Goal: Information Seeking & Learning: Check status

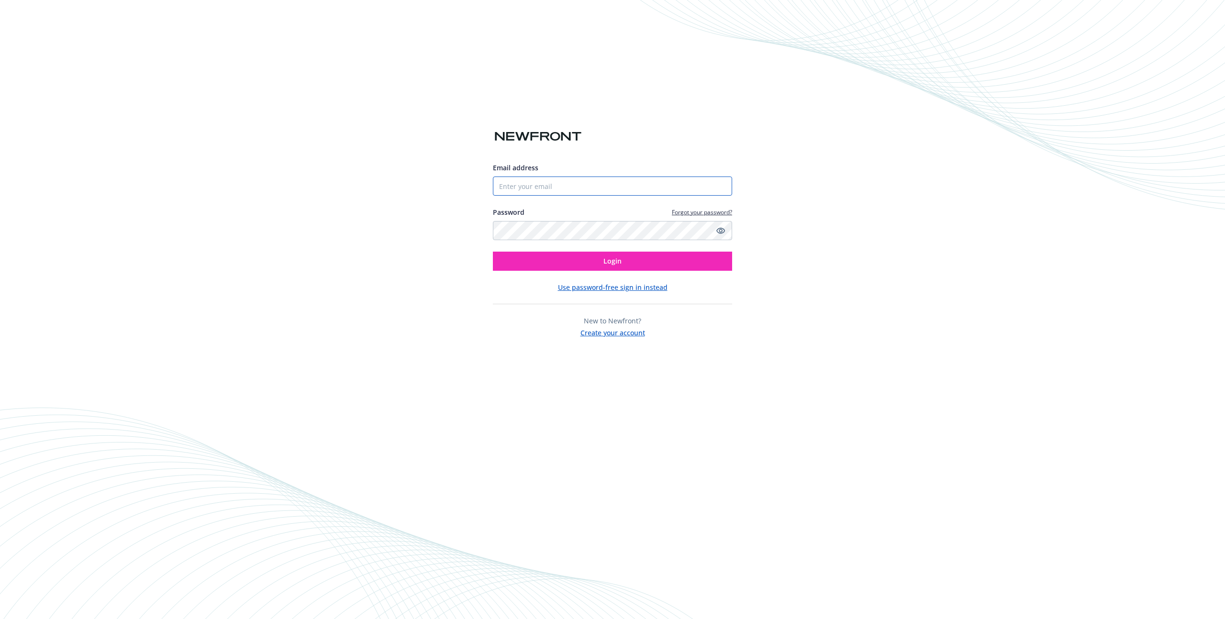
click at [543, 181] on input "Email address" at bounding box center [612, 186] width 239 height 19
type input "[PERSON_NAME][EMAIL_ADDRESS][DOMAIN_NAME]"
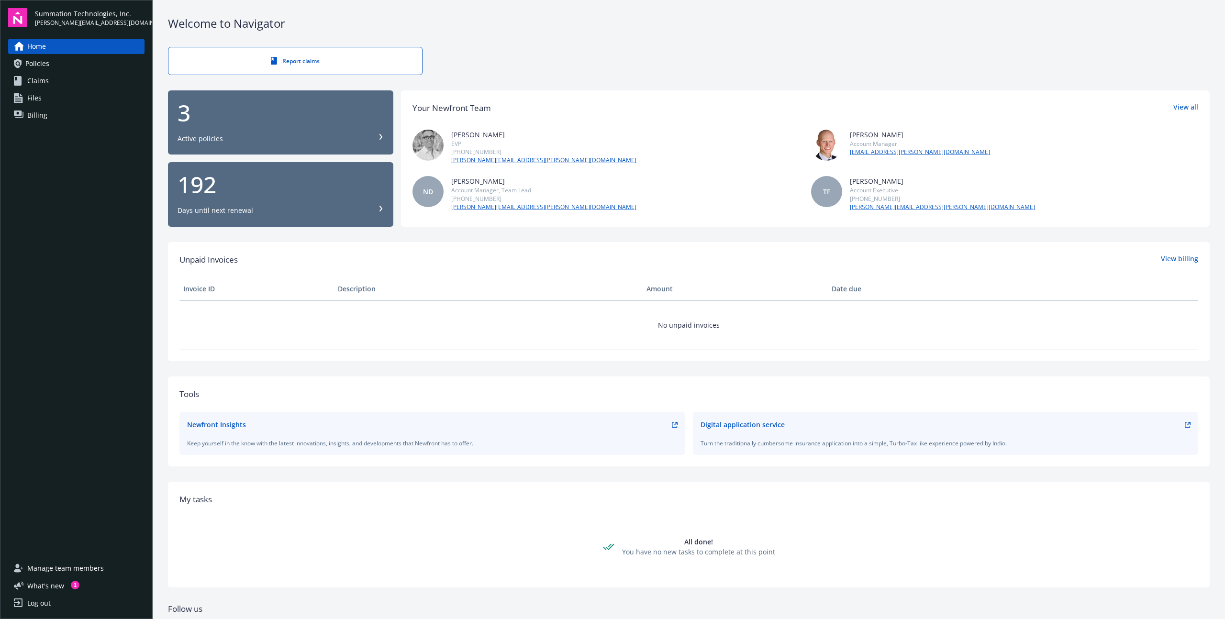
click at [64, 572] on span "Manage team members" at bounding box center [65, 568] width 77 height 15
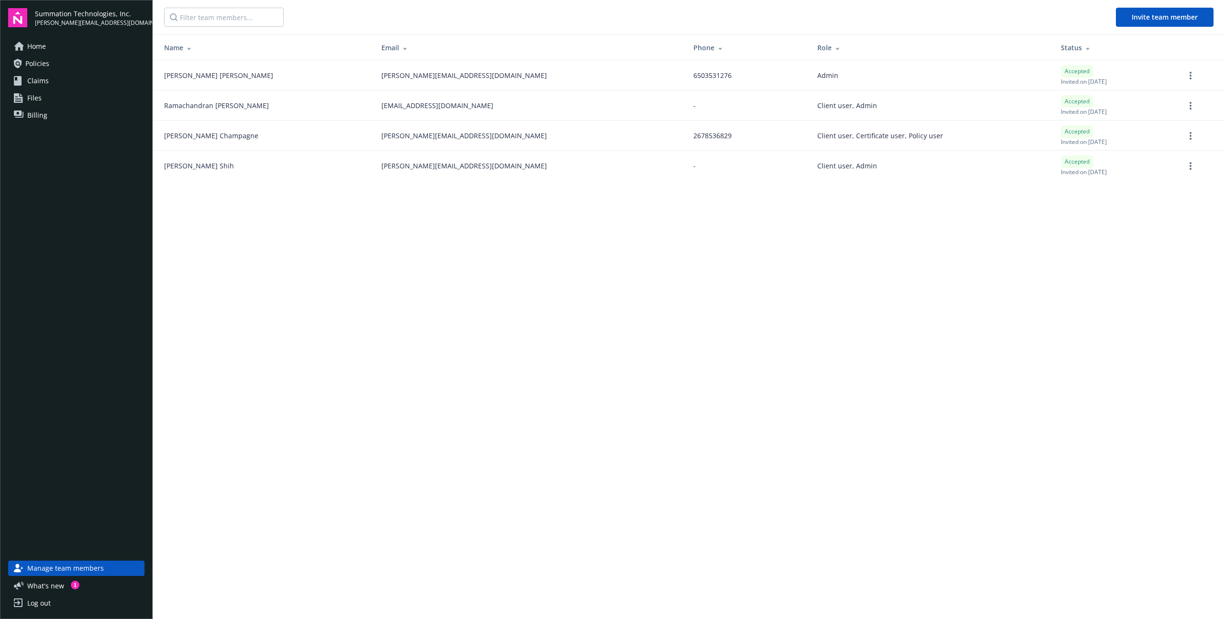
click at [36, 65] on span "Policies" at bounding box center [37, 63] width 24 height 15
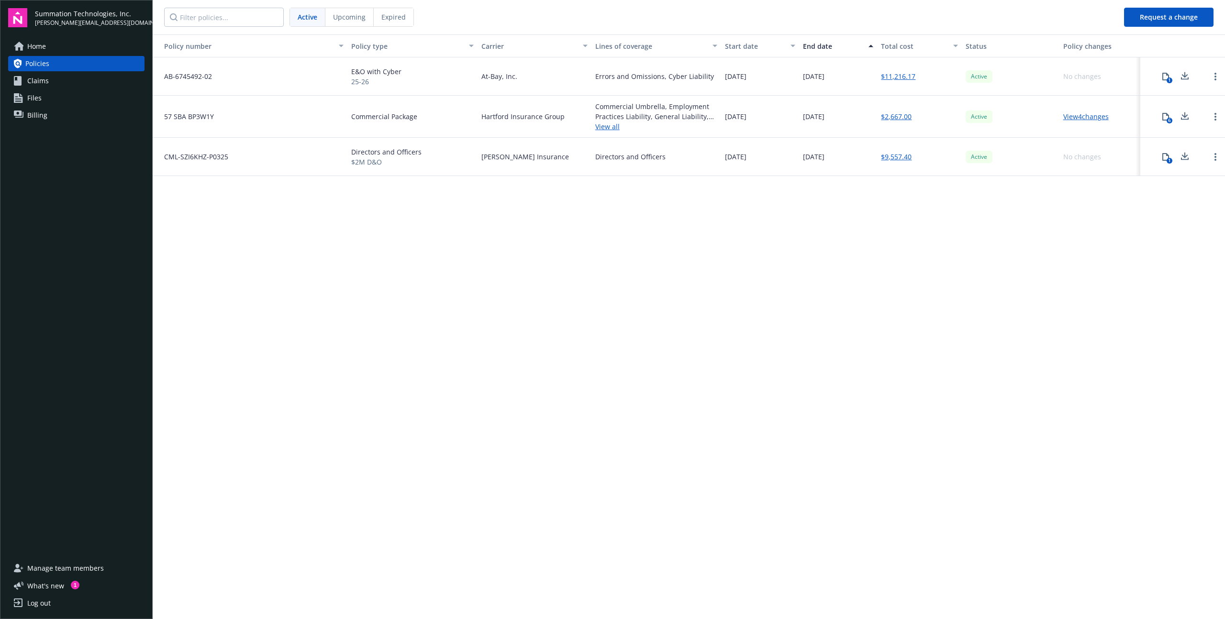
click at [356, 17] on span "Upcoming" at bounding box center [349, 17] width 33 height 10
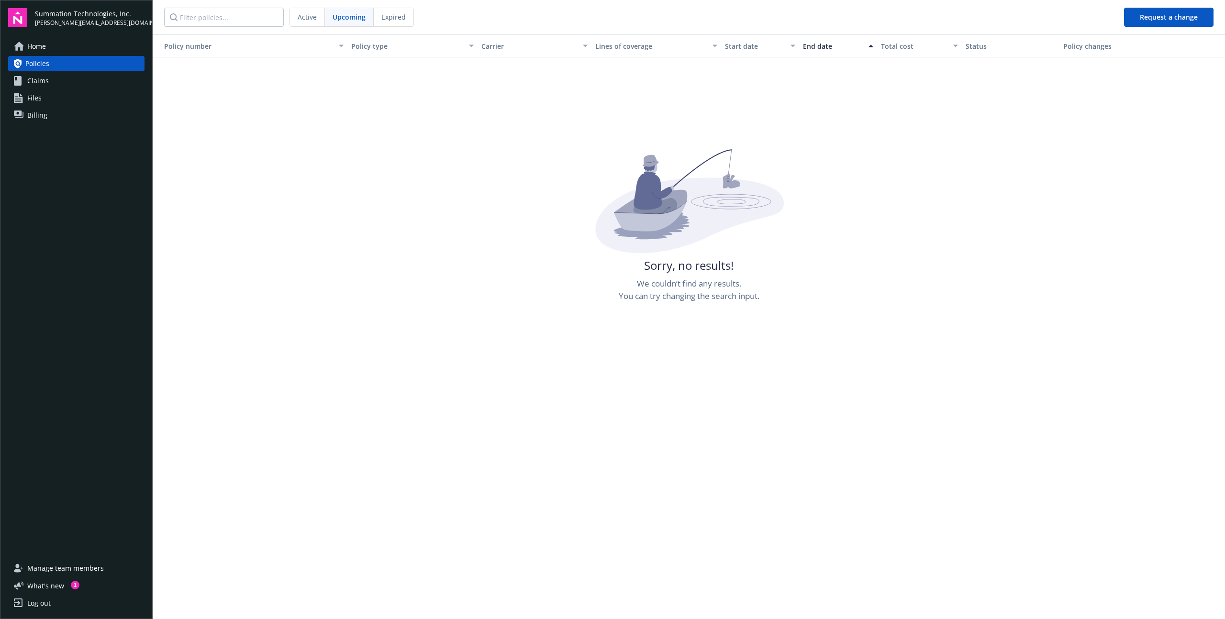
click at [407, 14] on div "Expired" at bounding box center [394, 17] width 40 height 18
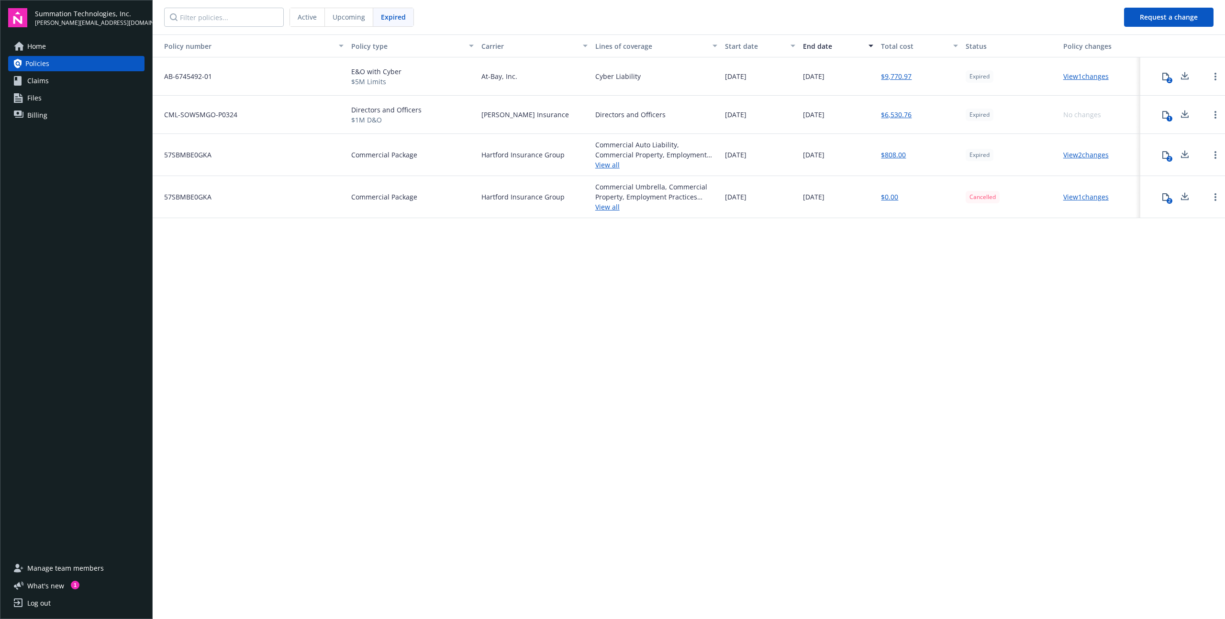
click at [297, 12] on div "Active" at bounding box center [307, 17] width 35 height 18
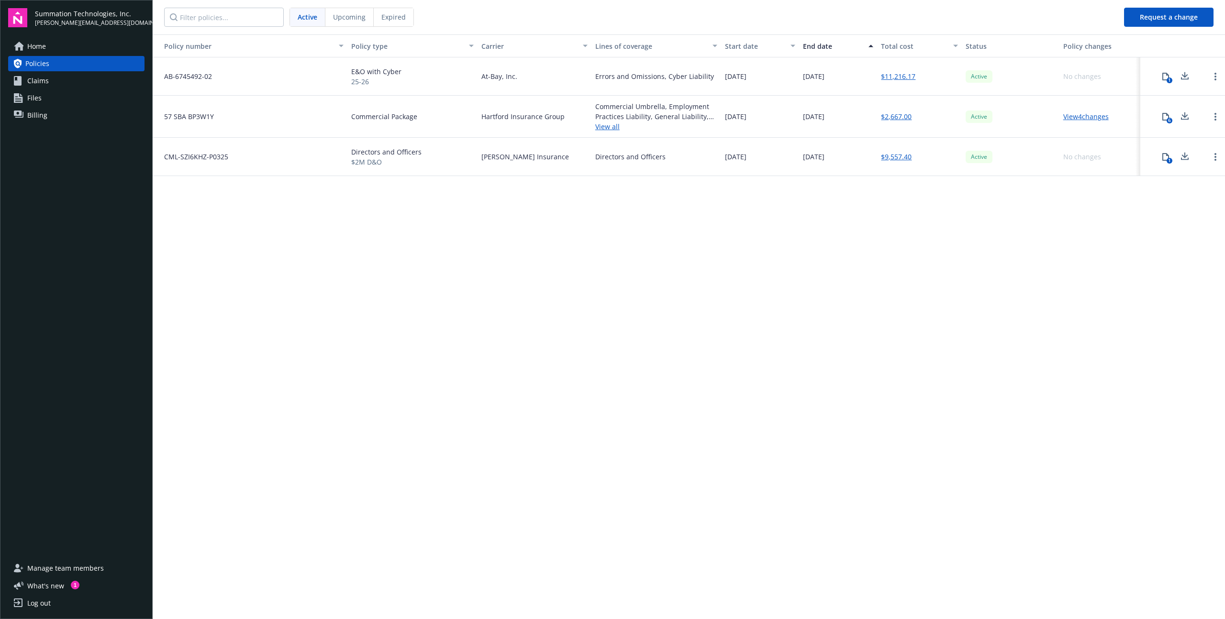
click at [70, 44] on link "Home" at bounding box center [76, 46] width 136 height 15
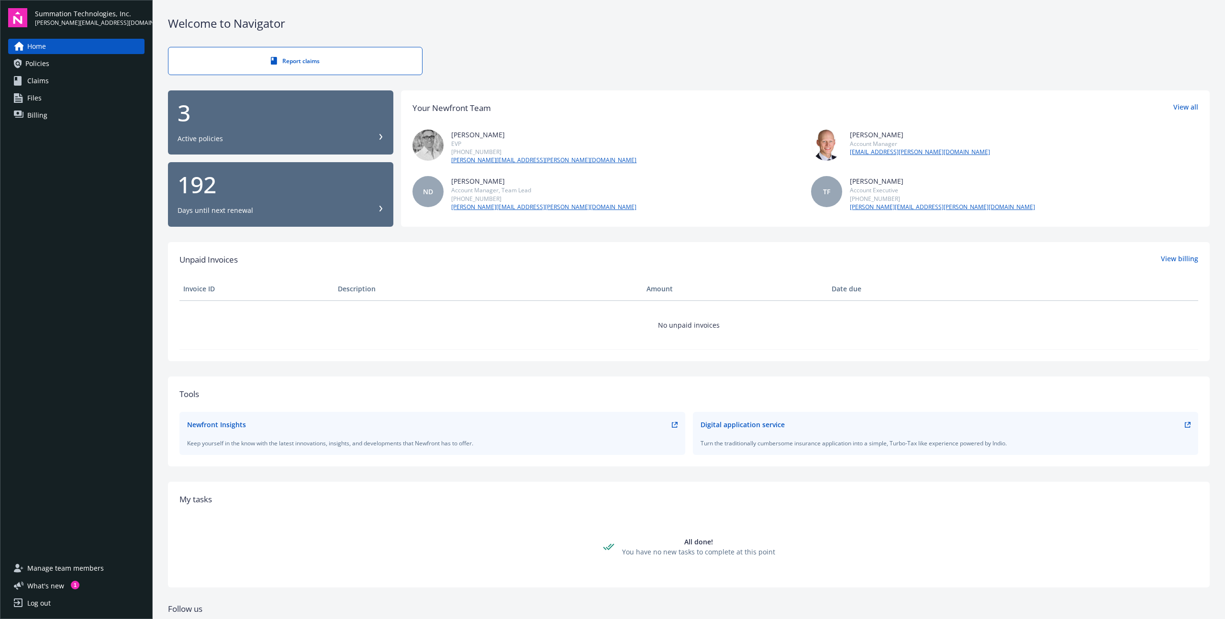
click at [868, 36] on div "Welcome to Navigator Report claims 3 Active policies 192 Days until next renewa…" at bounding box center [689, 344] width 1073 height 689
